Goal: Find specific page/section: Find specific page/section

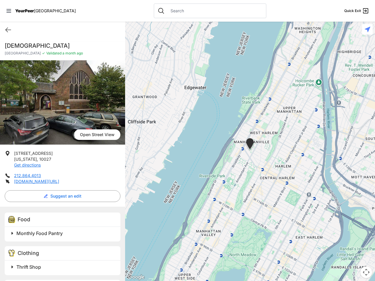
click at [9, 11] on icon at bounding box center [8, 11] width 5 height 4
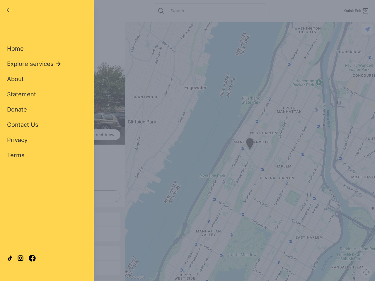
click at [8, 30] on div "Home Explore services About Statement Donate Contact Us Privacy Terms" at bounding box center [47, 92] width 80 height 133
click at [61, 196] on div "Single Adult Families Soup Kitchen Food Pantry Toiletries Restrooms Showers Lau…" at bounding box center [47, 134] width 80 height 217
click at [12, 233] on div "Single Adult Families Soup Kitchen Food Pantry Toiletries Restrooms Showers Lau…" at bounding box center [47, 134] width 80 height 217
click at [63, 233] on div "Single Adult Families Soup Kitchen Food Pantry Toiletries Restrooms Showers Lau…" at bounding box center [47, 134] width 80 height 217
click at [12, 267] on div at bounding box center [47, 258] width 80 height 32
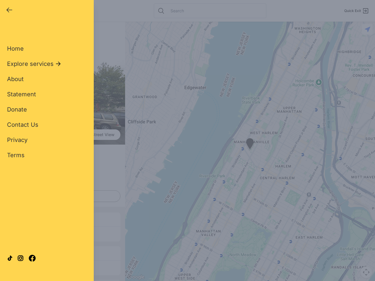
click at [63, 267] on div at bounding box center [47, 258] width 80 height 32
click at [250, 151] on div "Close panel YourPeer [GEOGRAPHIC_DATA] Quick Exit Single Adult Families Soup Ki…" at bounding box center [187, 140] width 375 height 281
